Goal: Task Accomplishment & Management: Use online tool/utility

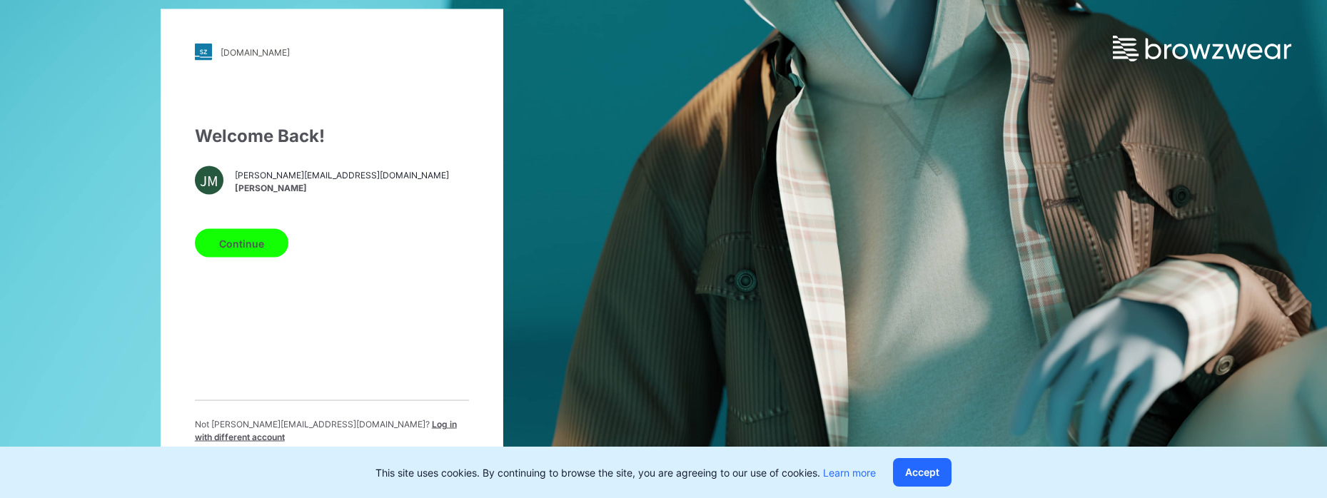
click at [246, 241] on button "Continue" at bounding box center [242, 243] width 94 height 29
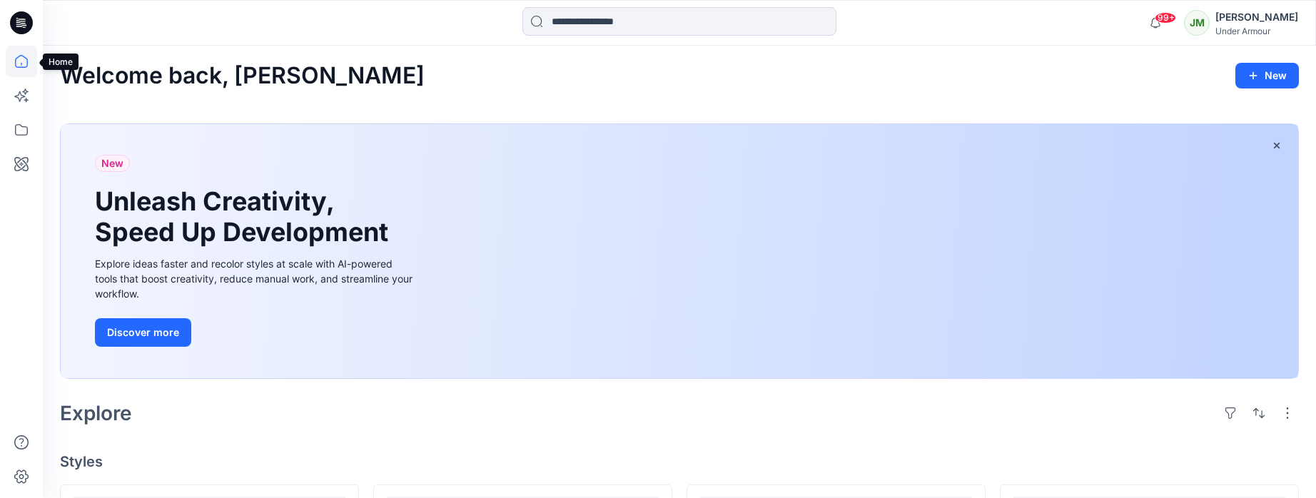
click at [19, 63] on icon at bounding box center [21, 61] width 31 height 31
click at [27, 127] on icon at bounding box center [21, 129] width 31 height 31
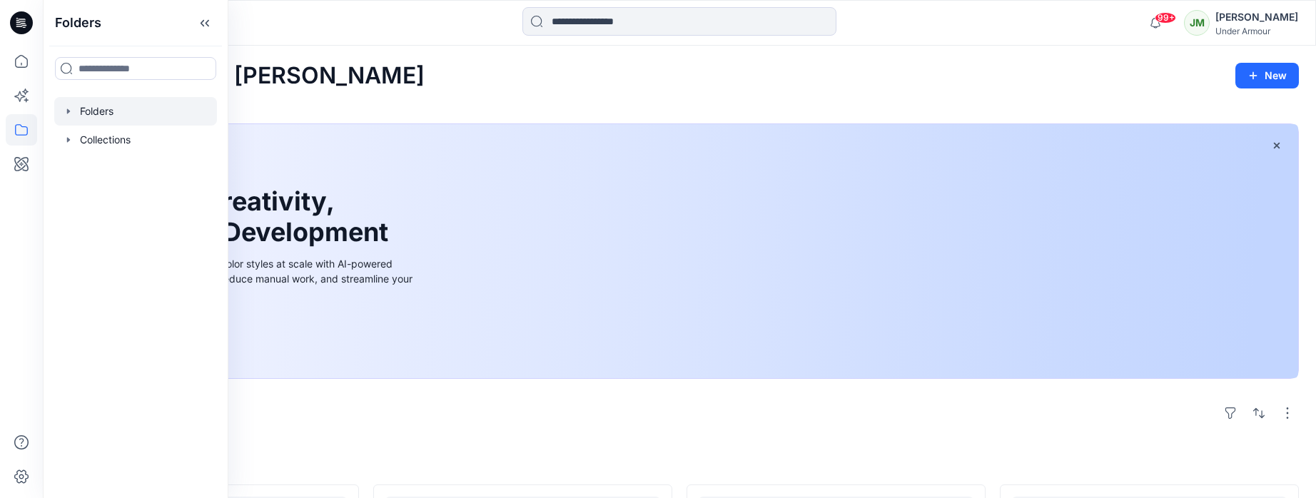
click at [64, 109] on icon "button" at bounding box center [68, 111] width 11 height 11
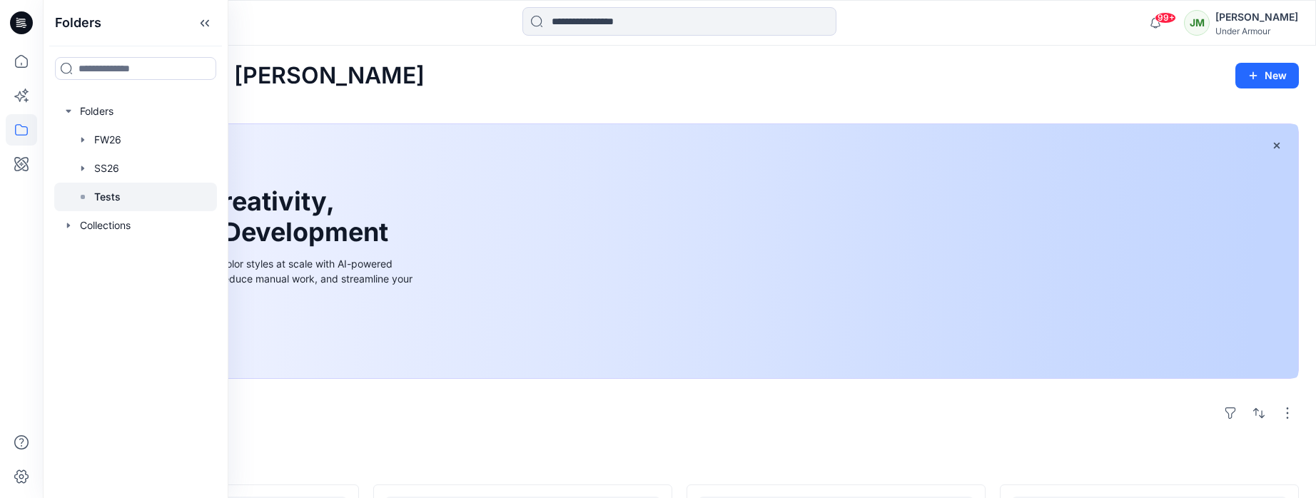
click at [106, 196] on p "Tests" at bounding box center [107, 196] width 26 height 17
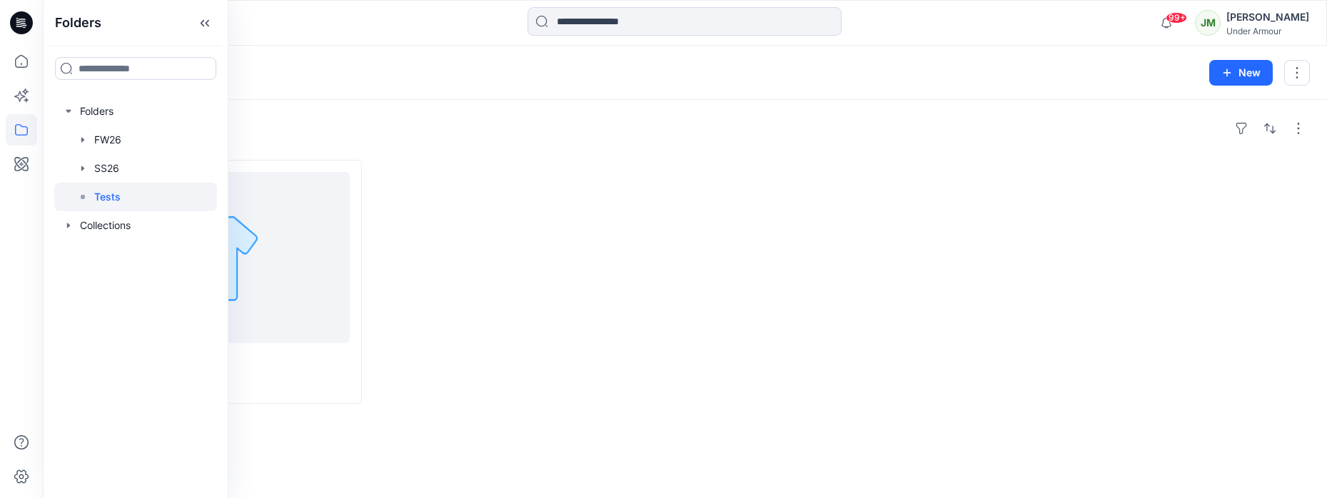
click at [418, 196] on div at bounding box center [527, 282] width 302 height 244
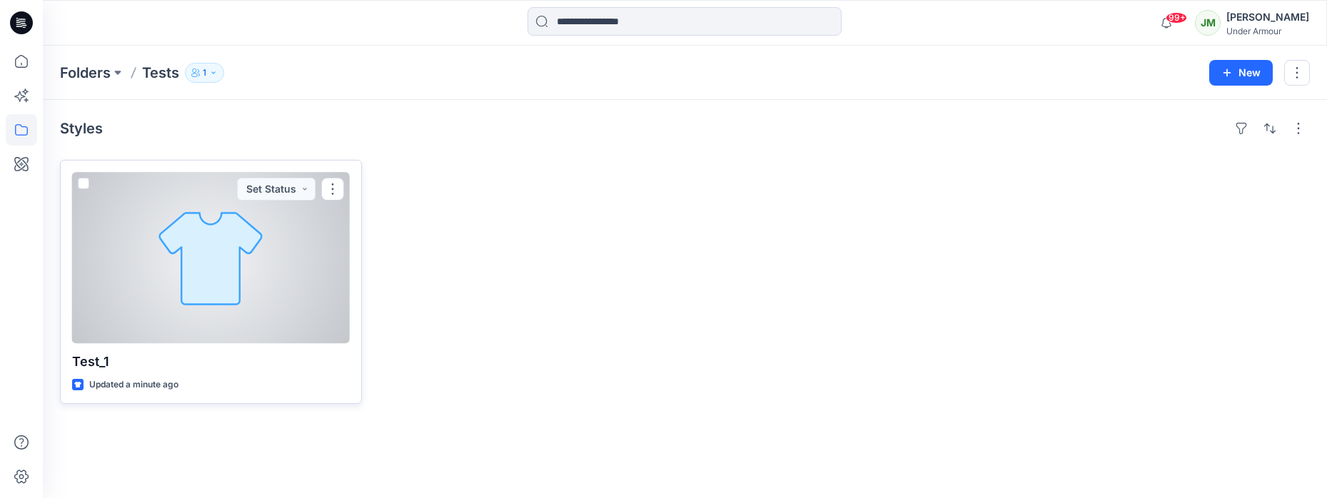
click at [326, 239] on div at bounding box center [211, 257] width 278 height 171
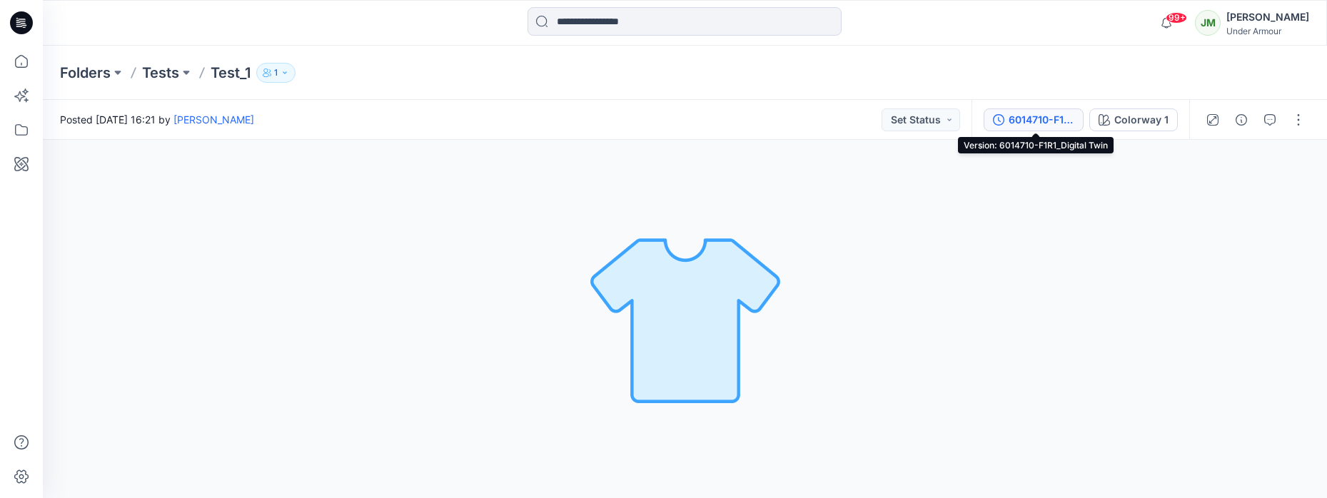
click at [1012, 121] on div "6014710-F1R1_Digital Twin" at bounding box center [1042, 120] width 66 height 16
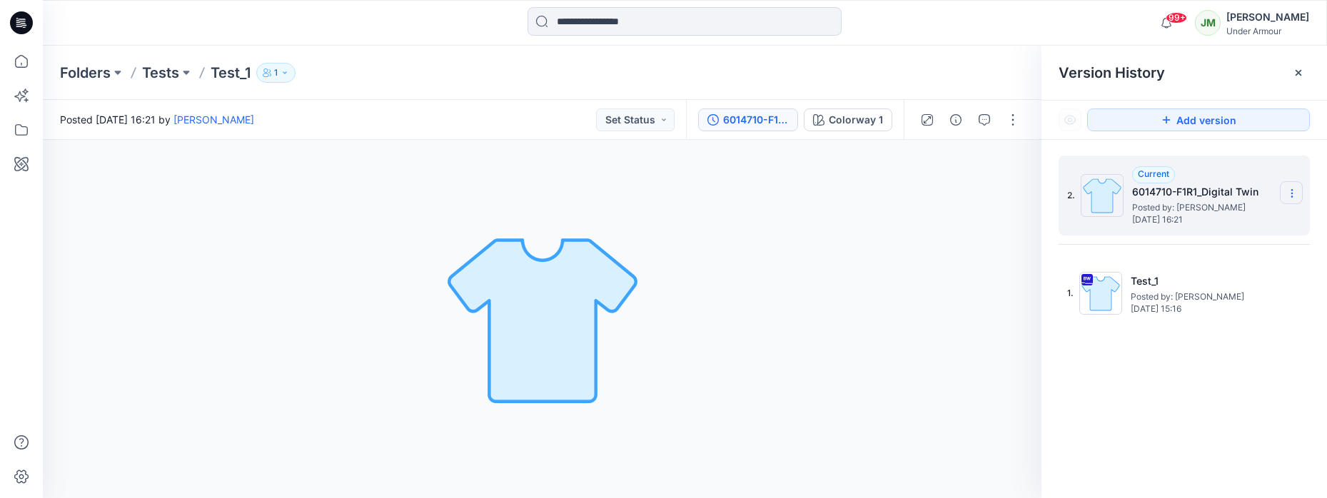
click at [1295, 191] on icon at bounding box center [1291, 193] width 11 height 11
click at [1222, 73] on div "Version History" at bounding box center [1184, 73] width 251 height 20
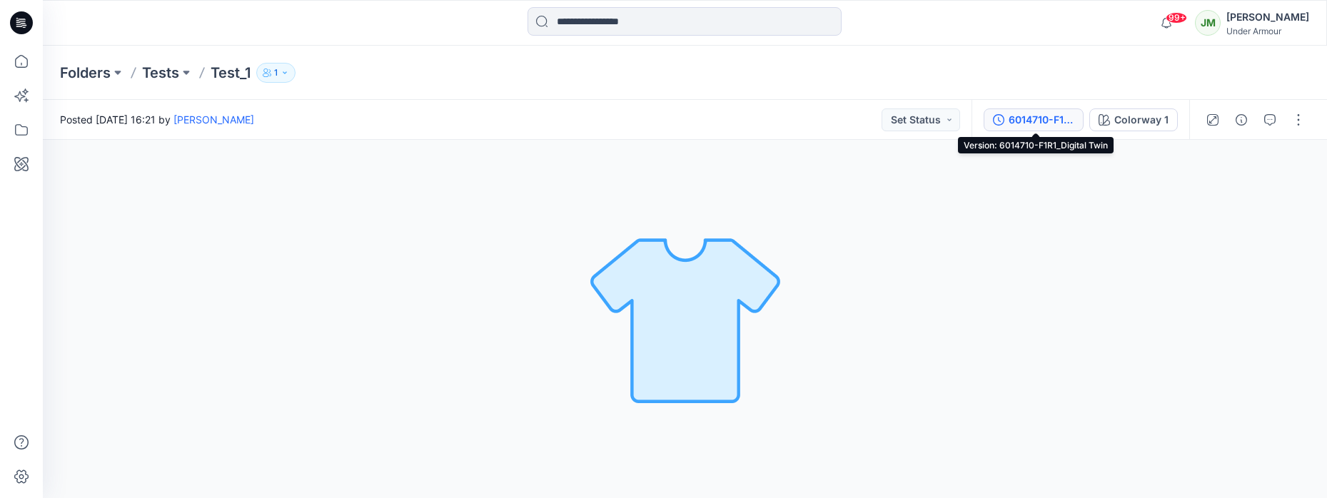
click at [1035, 123] on div "6014710-F1R1_Digital Twin" at bounding box center [1042, 120] width 66 height 16
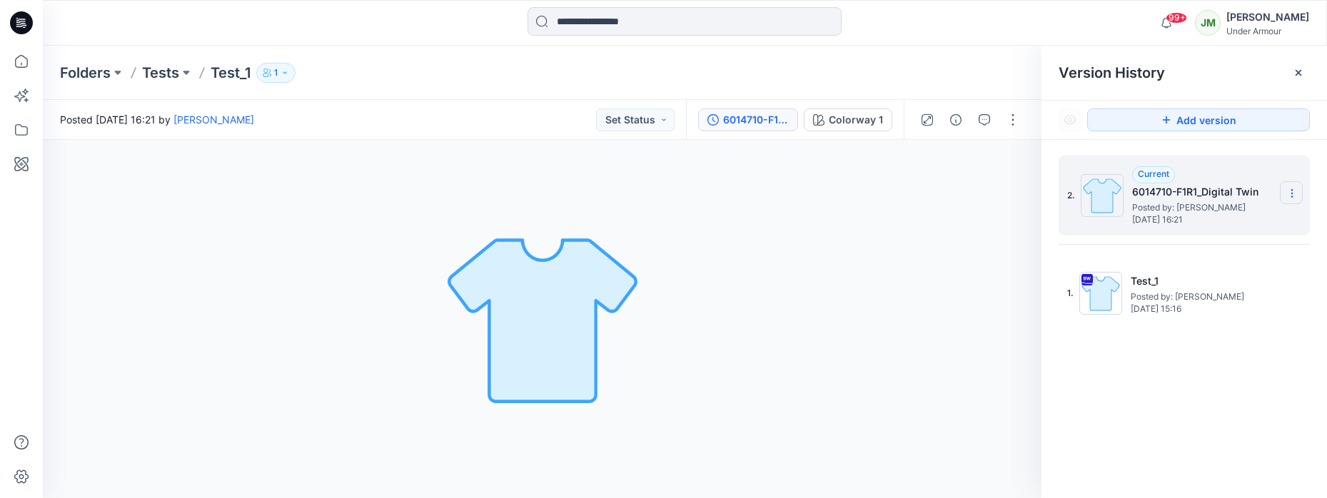
click at [1297, 192] on icon at bounding box center [1291, 193] width 11 height 11
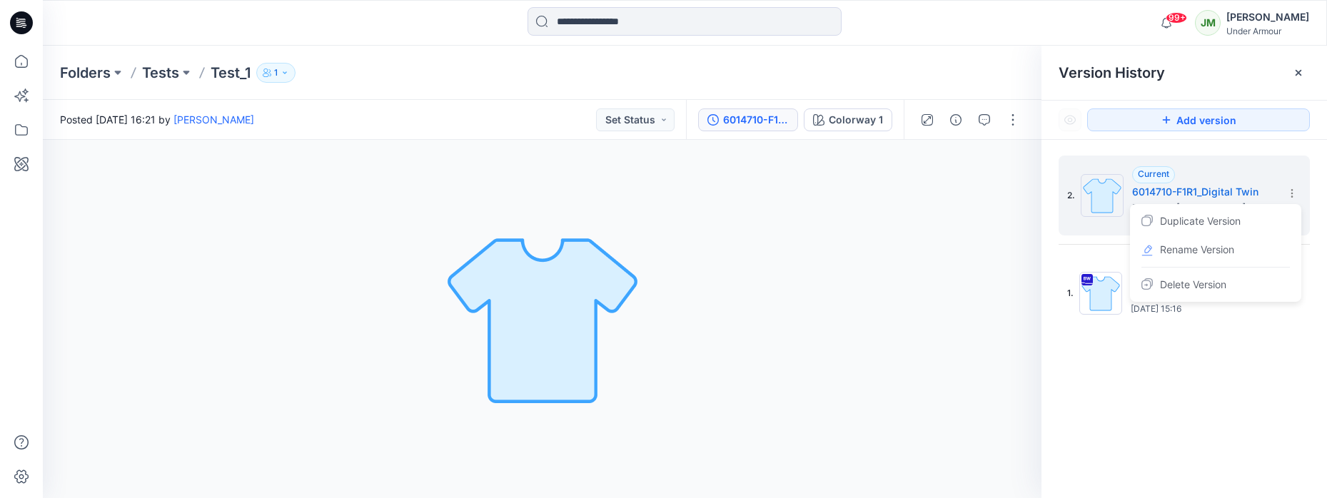
click at [1099, 390] on div "2. Current 6014710-F1R1_Digital Twin Posted by: Jakub Makowski Monday, Septembe…" at bounding box center [1184, 329] width 286 height 379
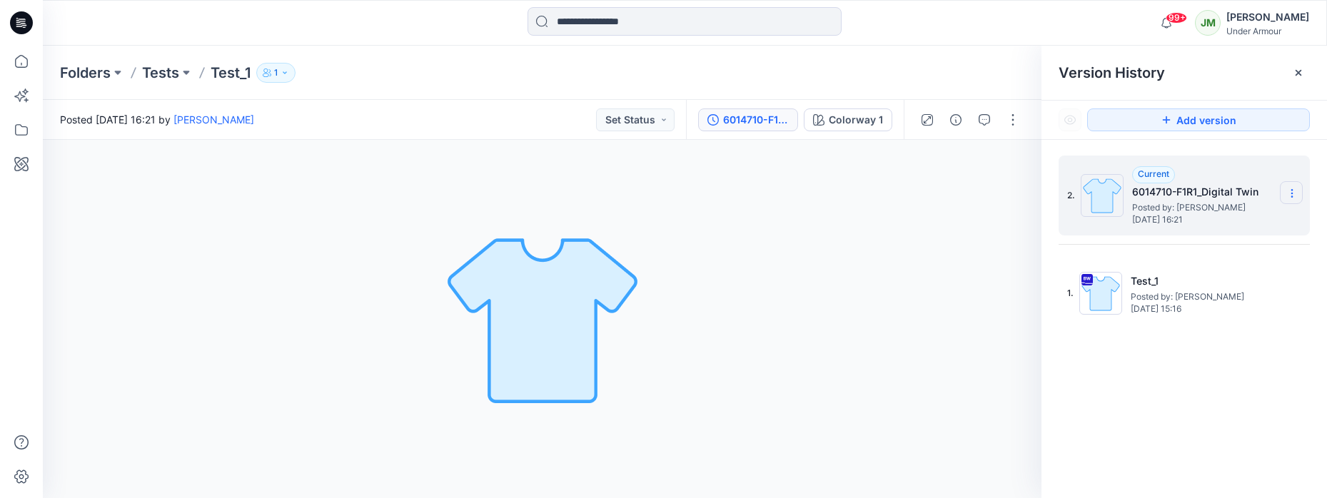
click at [1295, 188] on icon at bounding box center [1291, 193] width 11 height 11
click at [847, 221] on div "Colorway 1 Loading... Material Properties Loading..." at bounding box center [542, 319] width 999 height 358
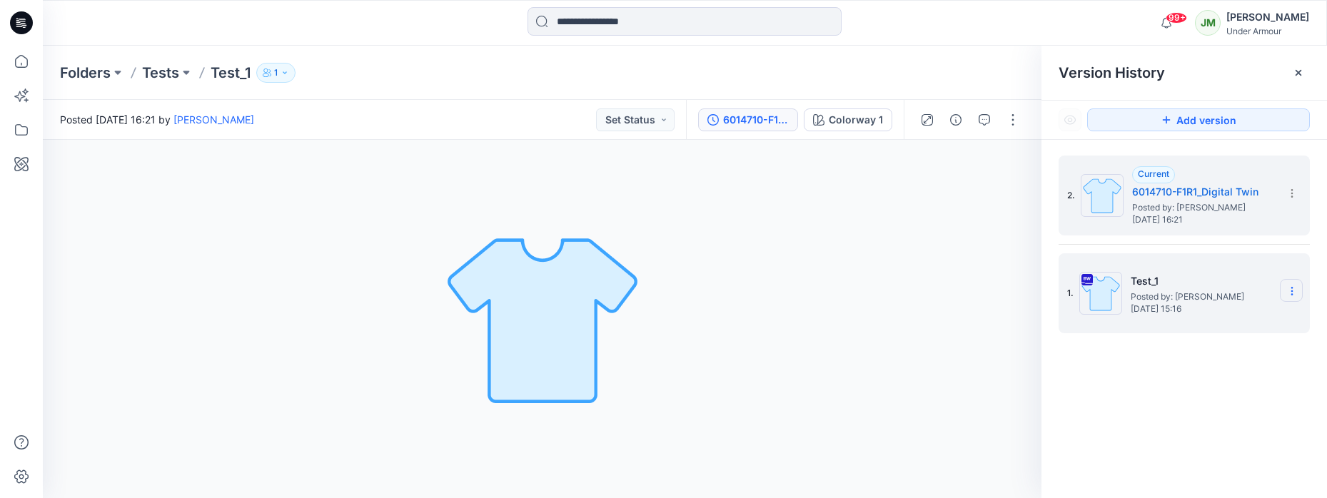
click at [1293, 293] on icon at bounding box center [1291, 291] width 11 height 11
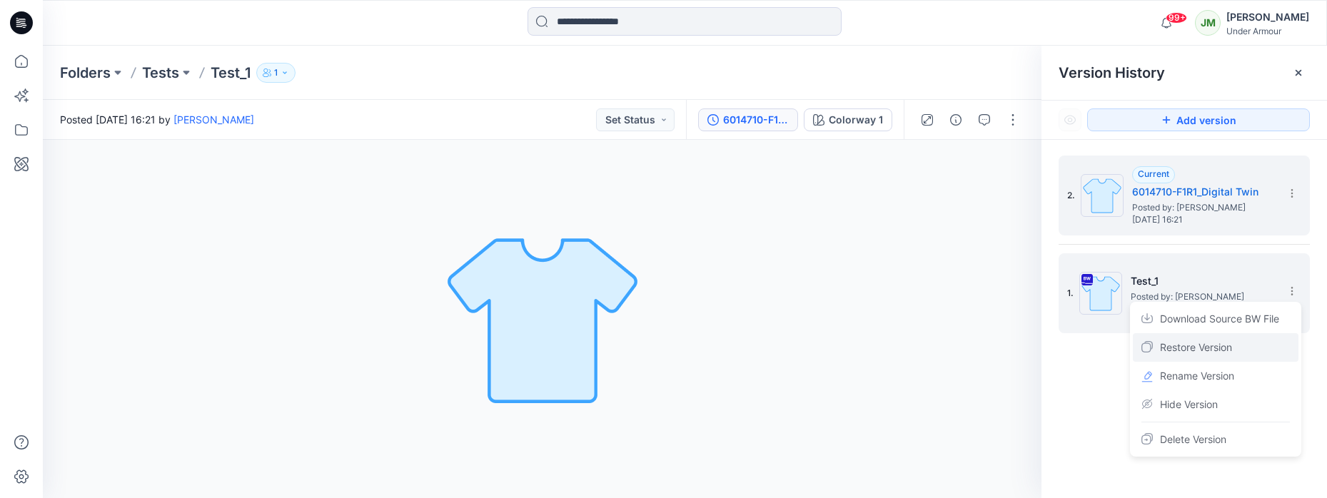
click at [1200, 350] on span "Restore Version" at bounding box center [1196, 347] width 72 height 17
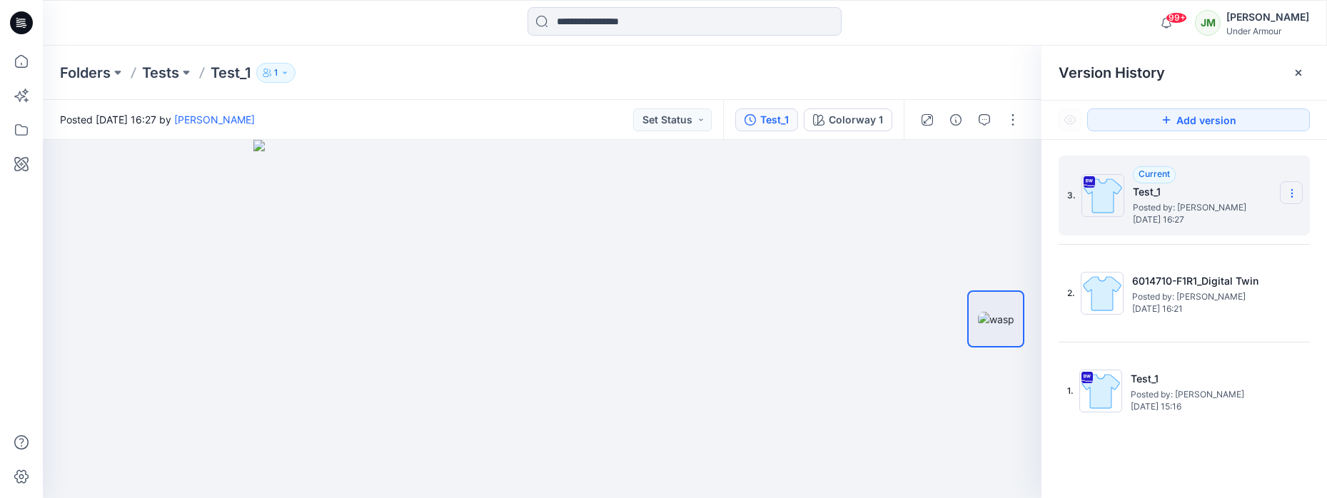
click at [1291, 192] on icon at bounding box center [1291, 193] width 11 height 11
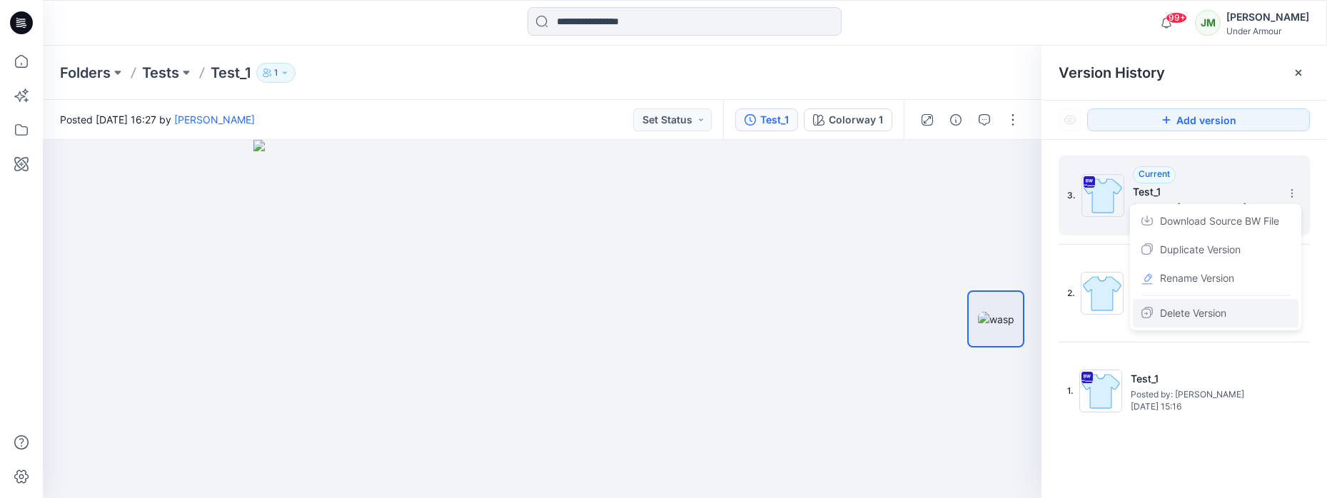
click at [1239, 311] on div "Delete Version" at bounding box center [1216, 313] width 166 height 29
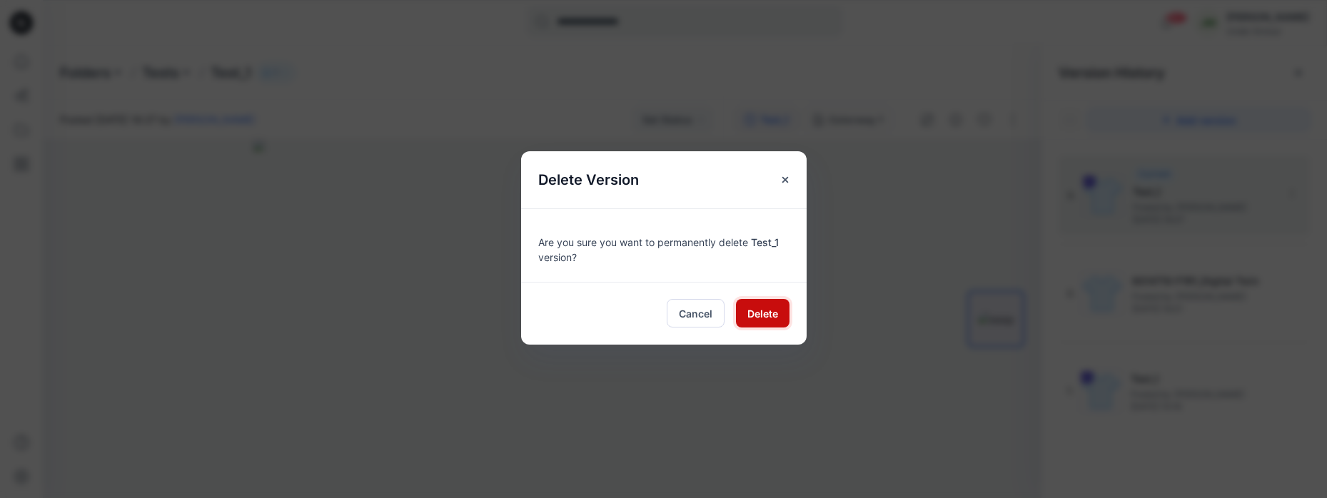
click at [764, 318] on span "Delete" at bounding box center [762, 313] width 31 height 15
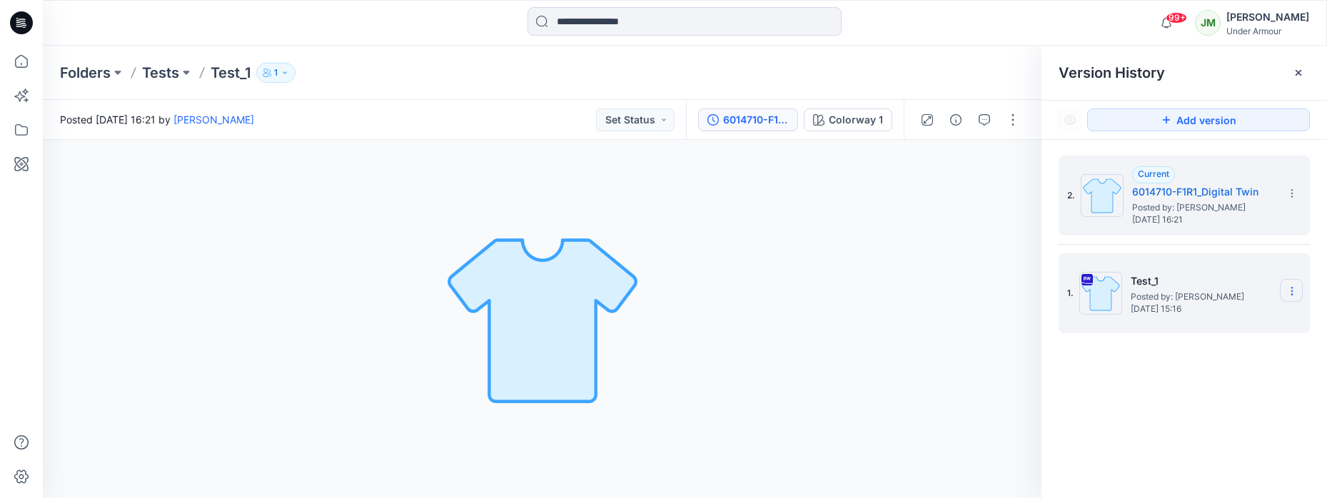
click at [1288, 288] on icon at bounding box center [1291, 291] width 11 height 11
click at [1219, 281] on h5 "Test_1" at bounding box center [1202, 281] width 143 height 17
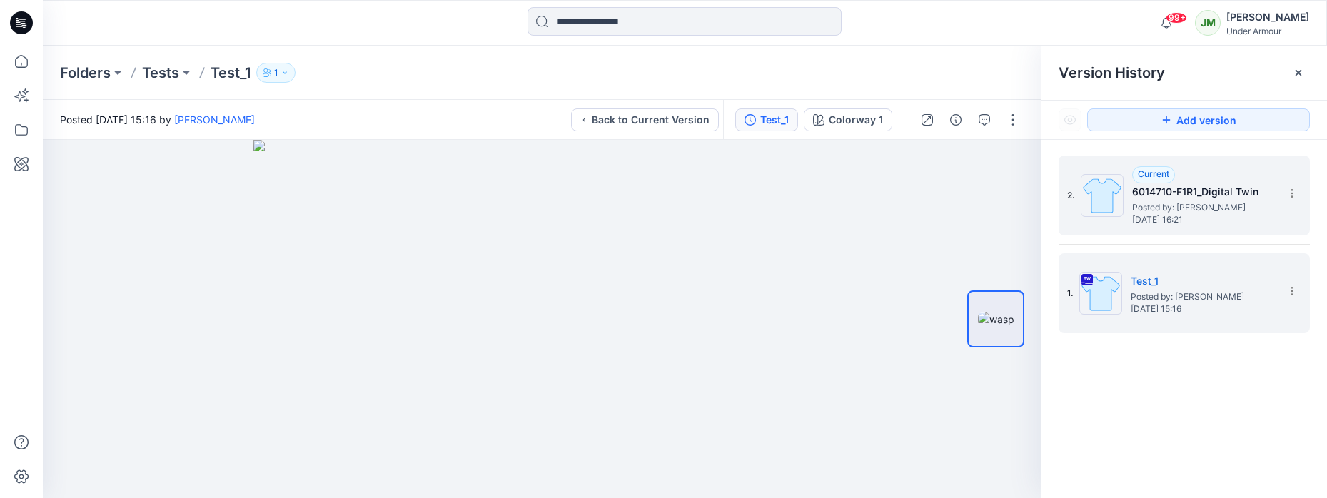
click at [1200, 191] on h5 "6014710-F1R1_Digital Twin" at bounding box center [1203, 191] width 143 height 17
